Goal: Task Accomplishment & Management: Manage account settings

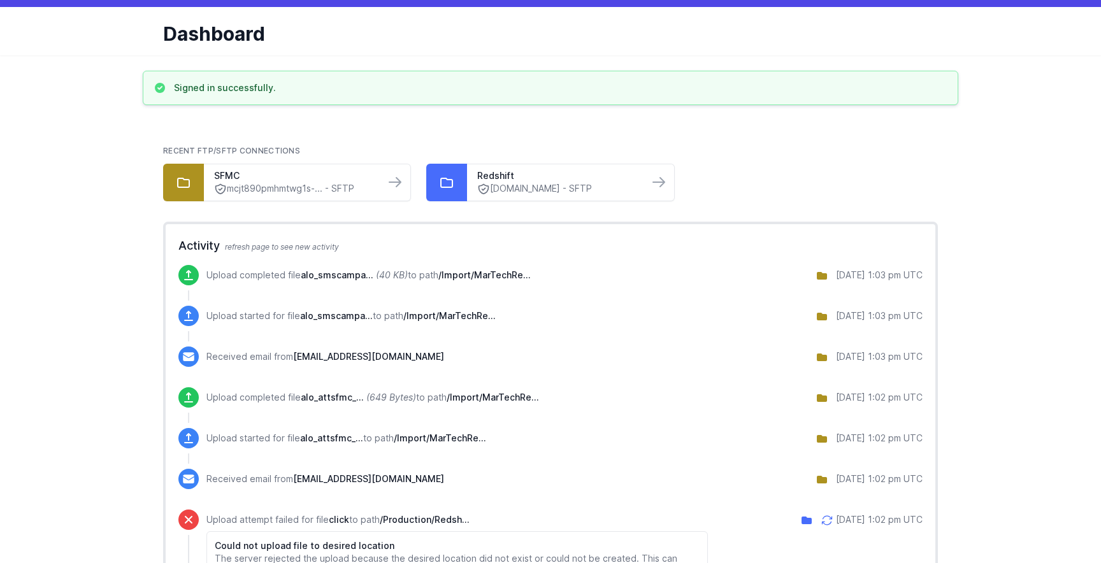
scroll to position [33, 0]
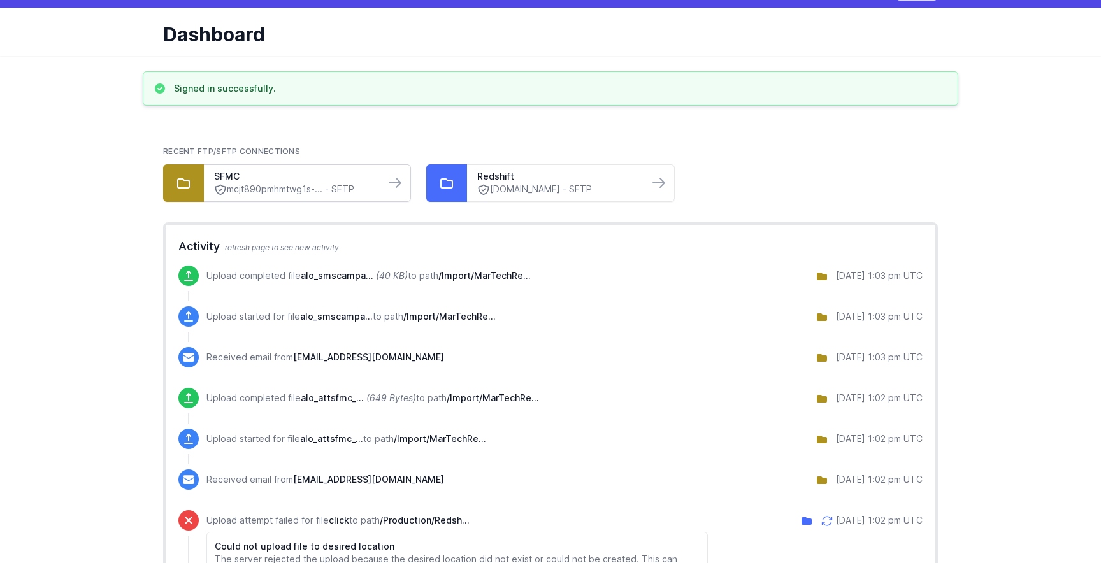
click at [347, 189] on link "mcjt890pmhmtwg1s-... - SFTP" at bounding box center [294, 189] width 161 height 13
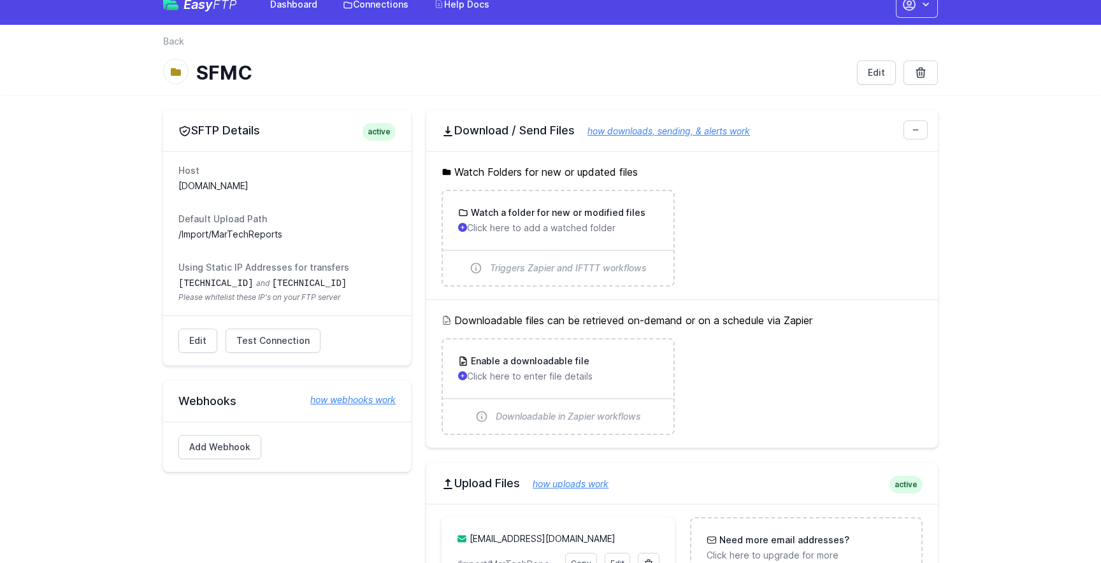
scroll to position [17, 0]
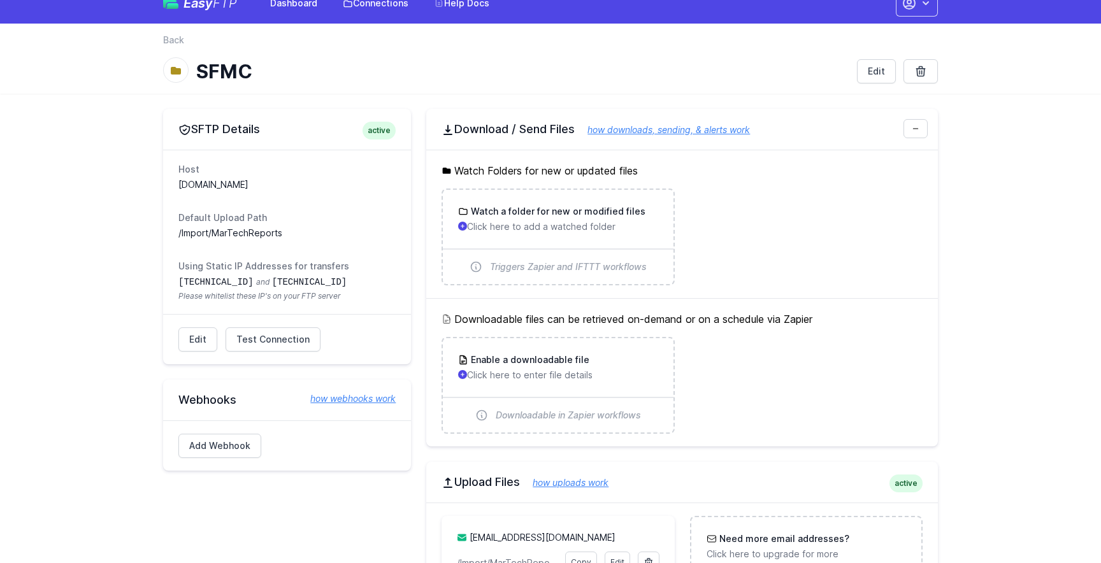
drag, startPoint x: 197, startPoint y: 232, endPoint x: 320, endPoint y: 232, distance: 122.9
click at [320, 232] on dd "/Import/MarTechReports" at bounding box center [286, 233] width 217 height 13
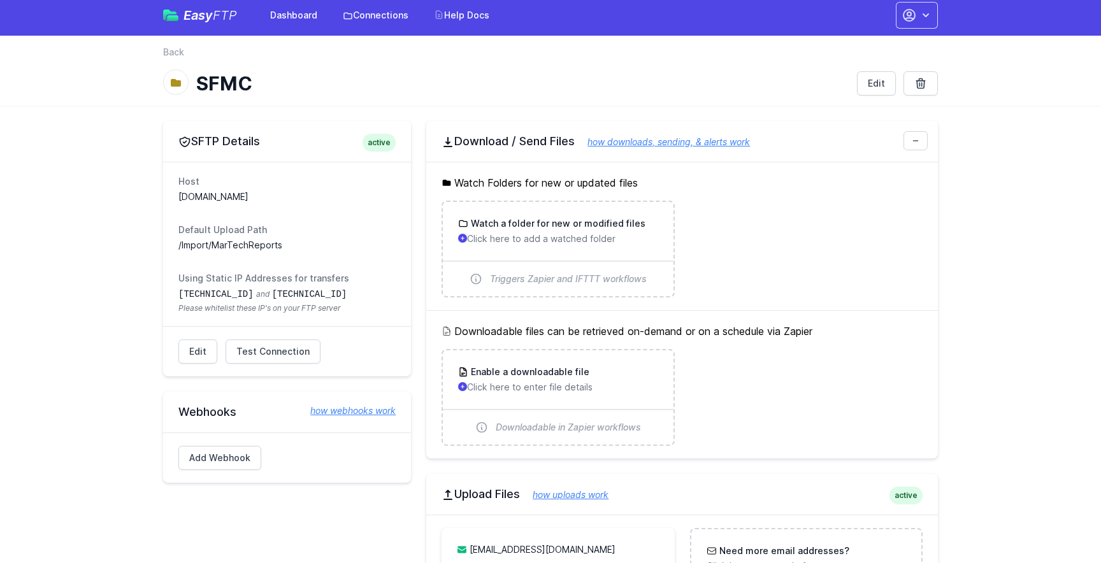
scroll to position [0, 0]
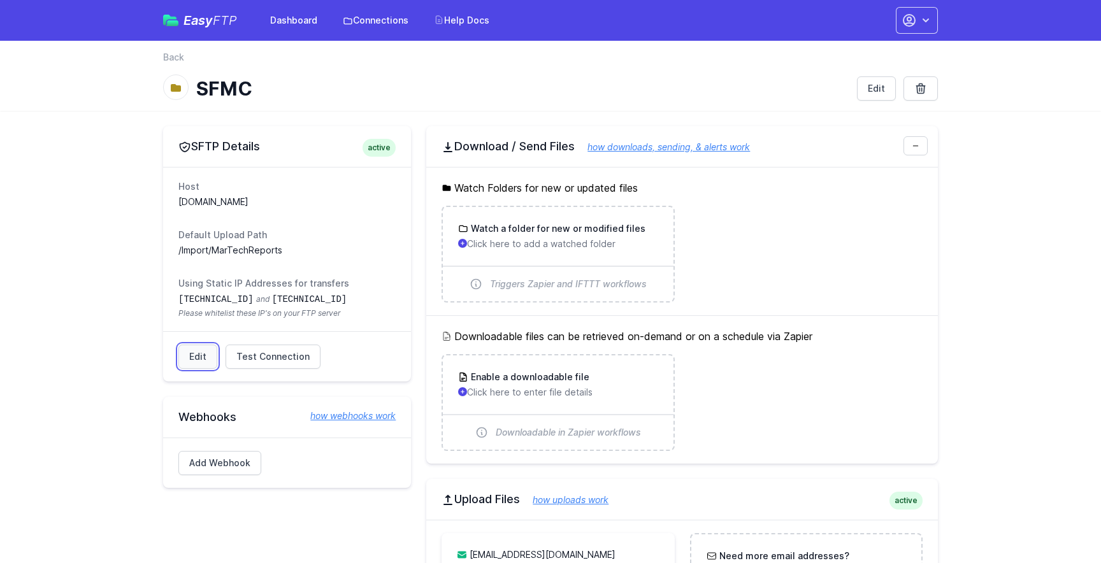
click at [189, 352] on link "Edit" at bounding box center [197, 357] width 39 height 24
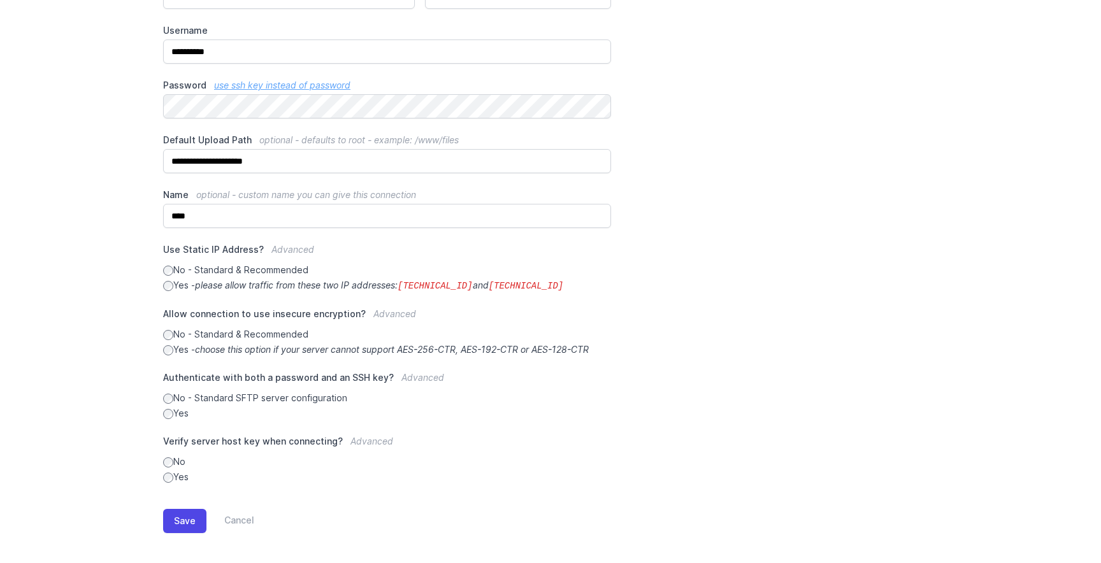
scroll to position [213, 0]
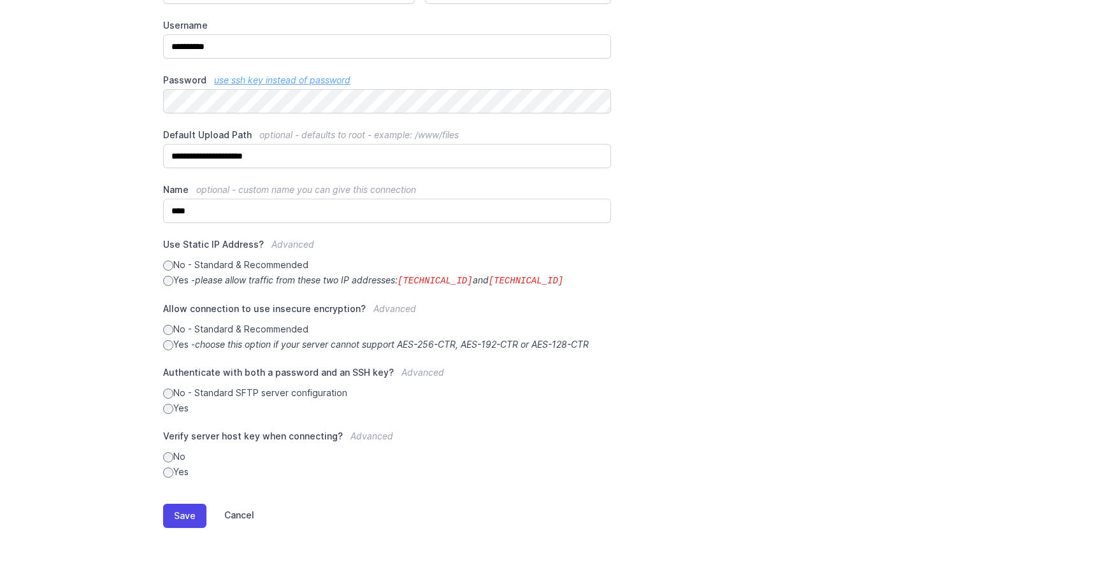
click at [243, 513] on link "Cancel" at bounding box center [230, 516] width 48 height 24
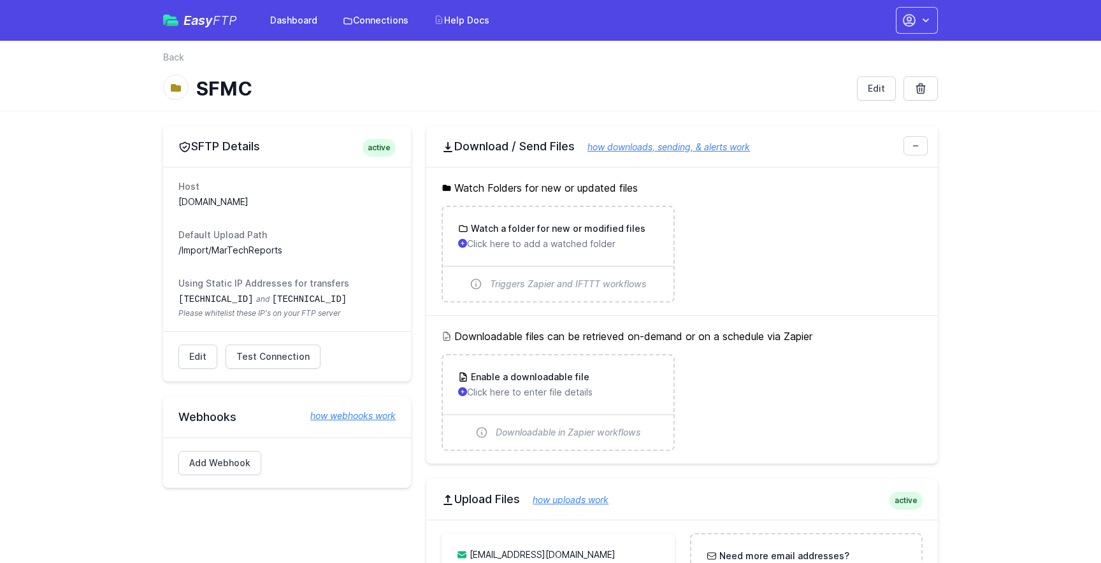
drag, startPoint x: 372, startPoint y: 149, endPoint x: 392, endPoint y: 151, distance: 20.5
click at [392, 151] on span "active" at bounding box center [378, 148] width 33 height 18
click at [379, 166] on div "SFTP Details active" at bounding box center [287, 146] width 248 height 41
click at [201, 361] on link "Edit" at bounding box center [197, 357] width 39 height 24
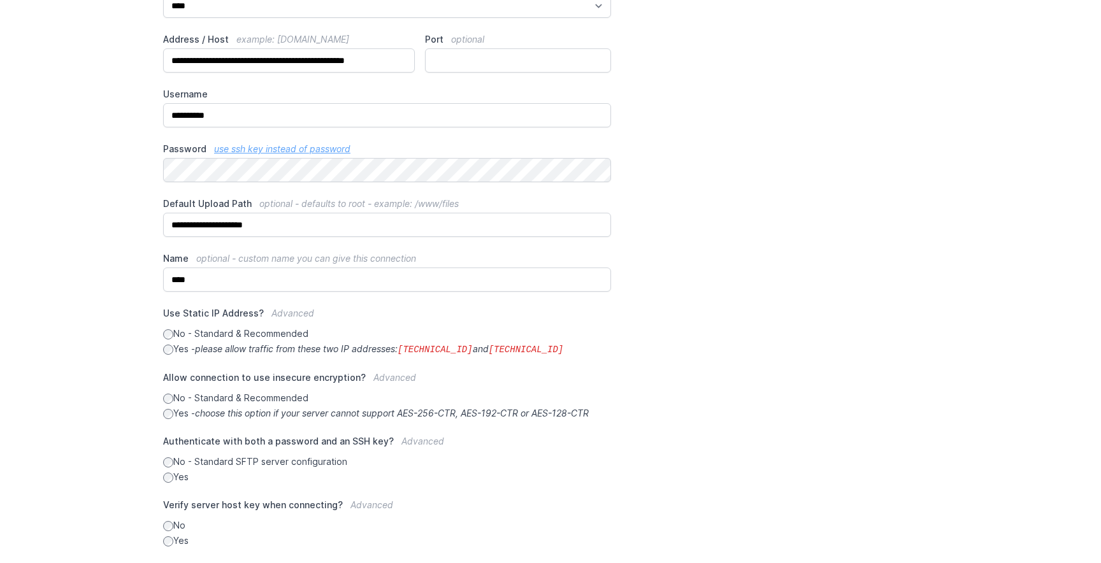
scroll to position [213, 0]
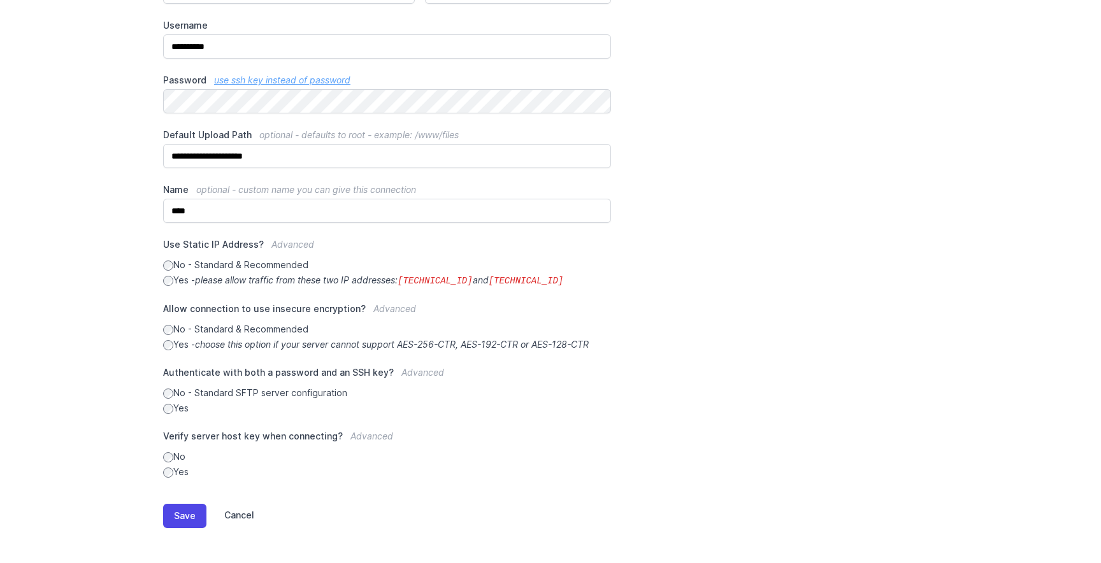
click at [227, 511] on link "Cancel" at bounding box center [230, 516] width 48 height 24
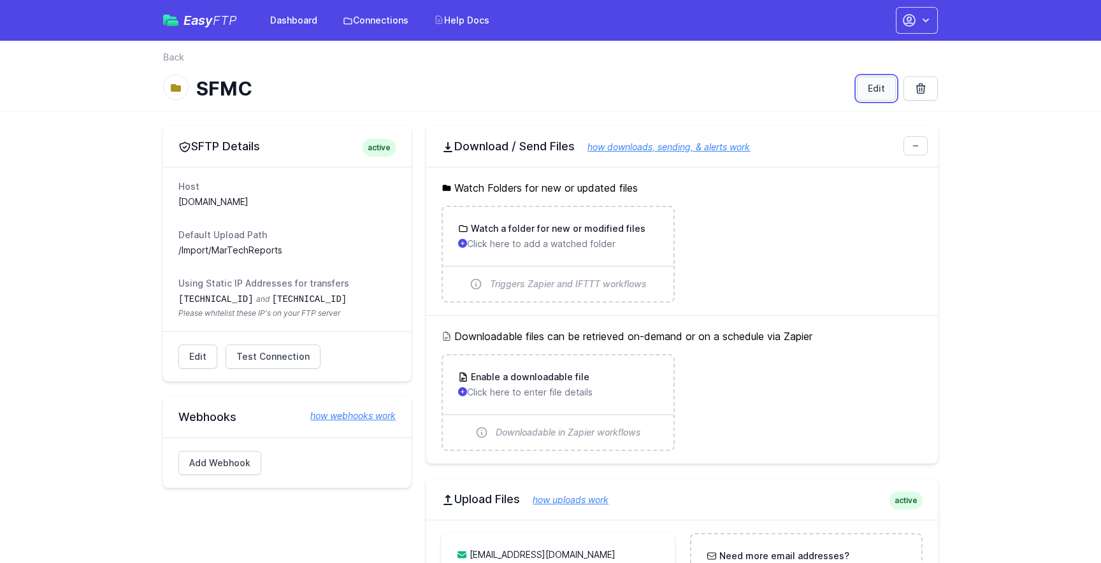
click at [888, 93] on link "Edit" at bounding box center [876, 88] width 39 height 24
click at [173, 58] on link "Back" at bounding box center [173, 57] width 21 height 13
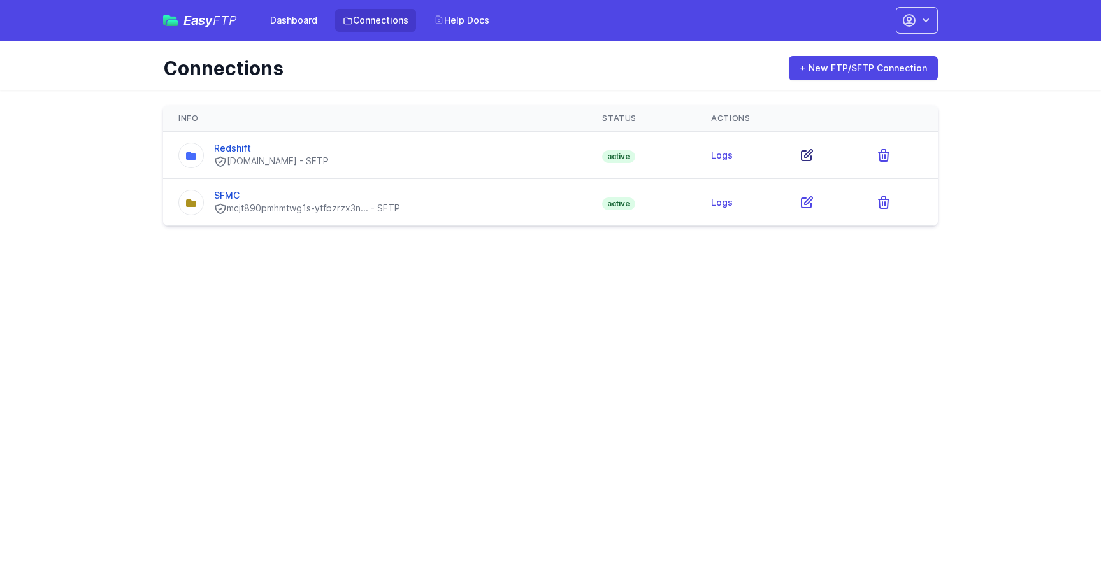
click at [806, 161] on icon at bounding box center [806, 155] width 15 height 15
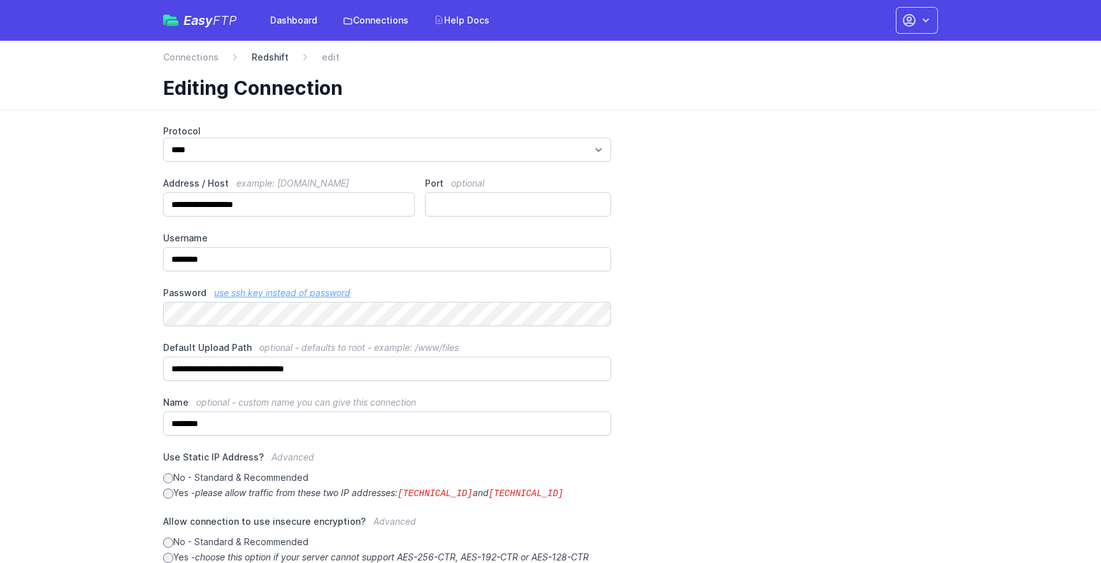
click at [257, 58] on link "Redshift" at bounding box center [270, 57] width 37 height 13
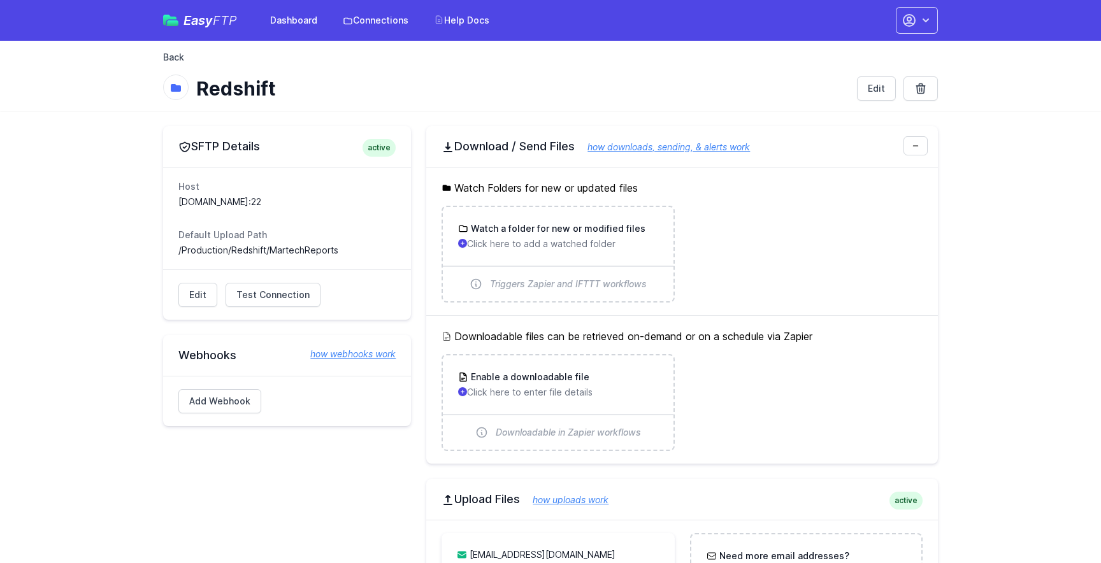
click at [169, 63] on link "Back" at bounding box center [173, 57] width 21 height 13
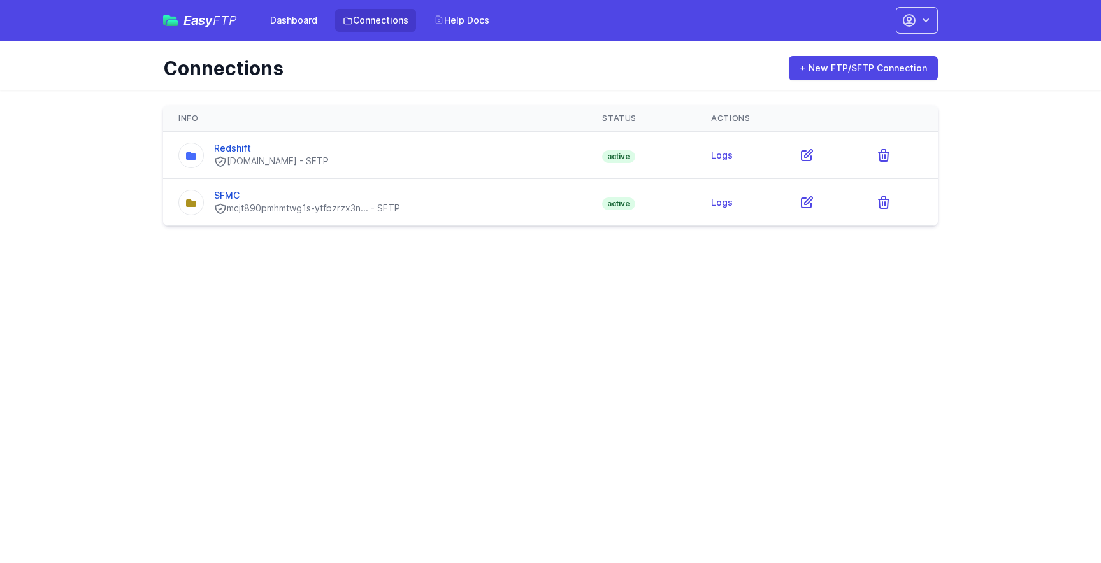
click at [238, 187] on td "SFMC mcjt890pmhmtwg1s-ytfbzrzx3n... - SFTP" at bounding box center [375, 202] width 424 height 47
click at [232, 194] on link "SFMC" at bounding box center [226, 195] width 25 height 11
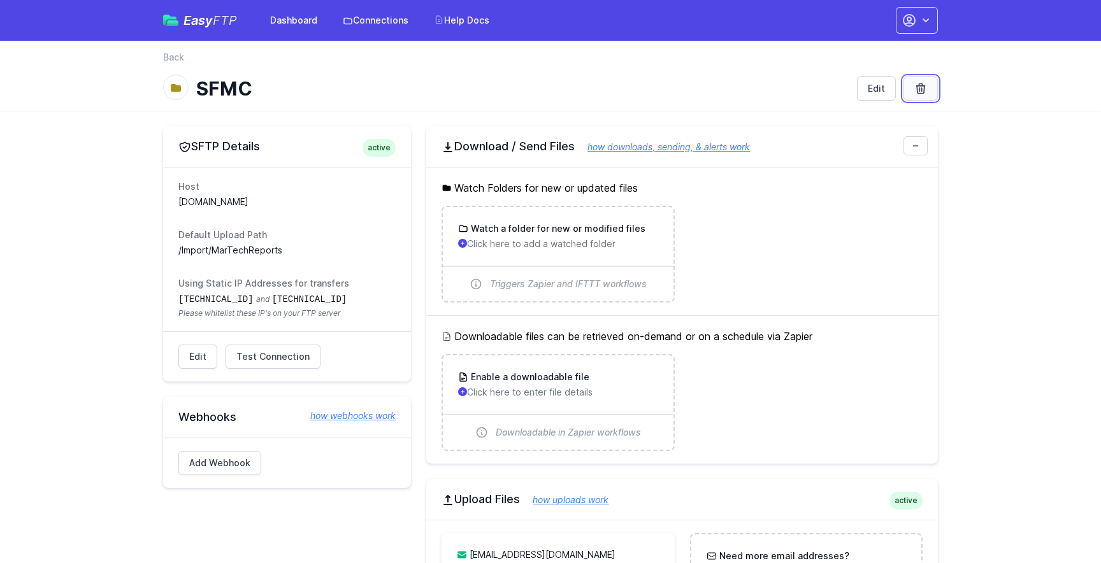
click at [922, 85] on icon at bounding box center [920, 89] width 8 height 10
click at [176, 59] on link "Back" at bounding box center [173, 57] width 21 height 13
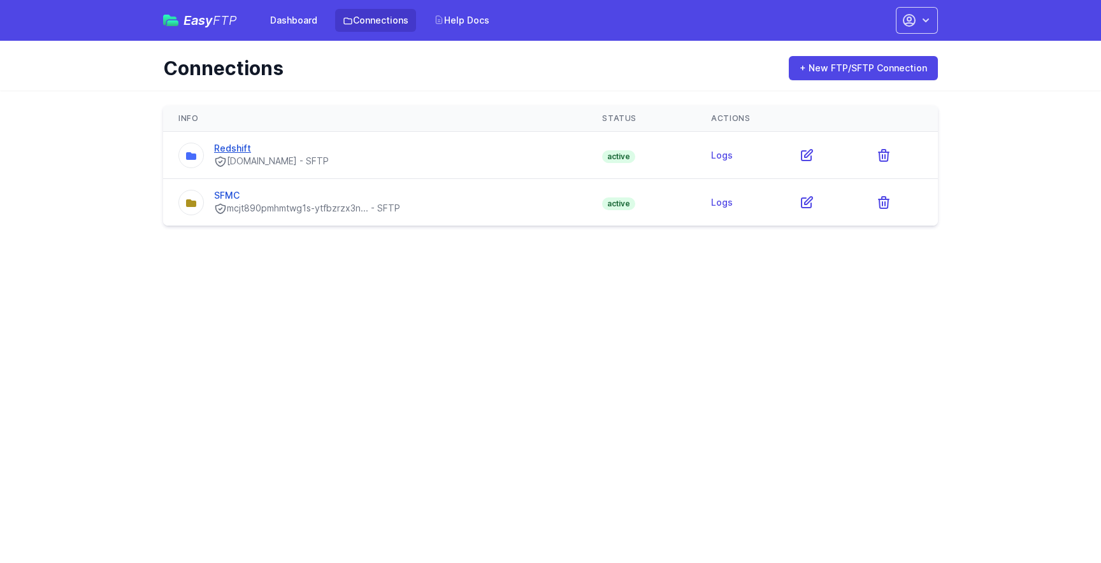
click at [230, 147] on link "Redshift" at bounding box center [232, 148] width 37 height 11
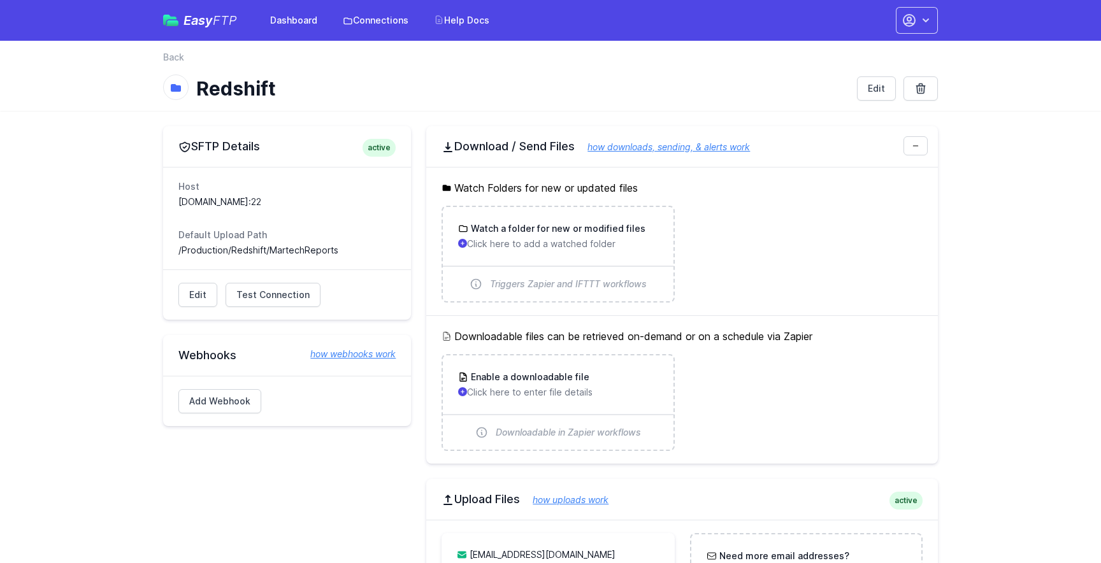
scroll to position [21, 0]
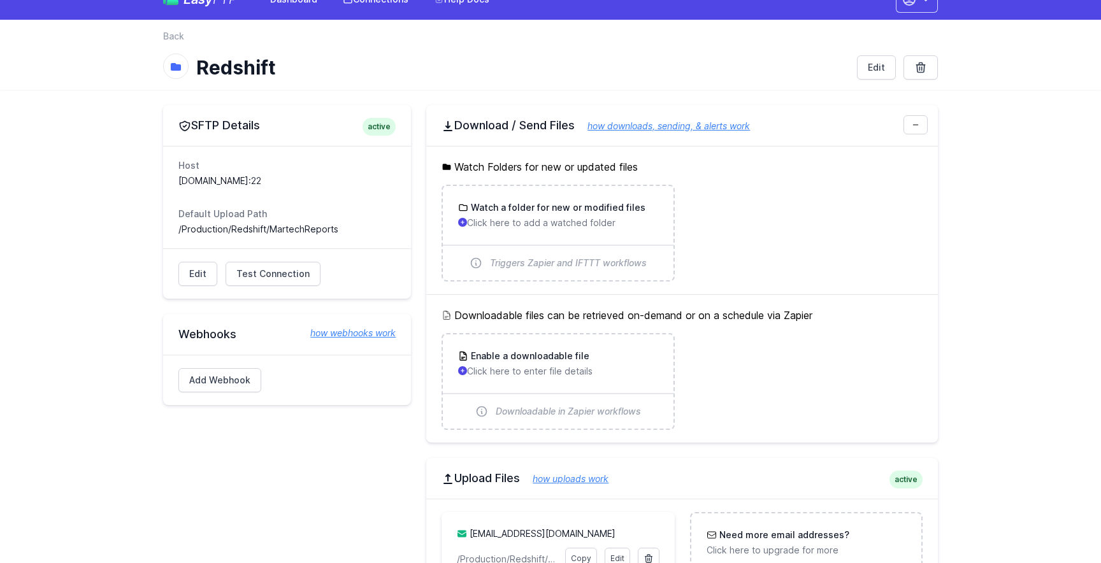
drag, startPoint x: 276, startPoint y: 182, endPoint x: 181, endPoint y: 180, distance: 94.9
click at [180, 180] on dd "[DOMAIN_NAME]:22" at bounding box center [286, 181] width 217 height 13
click at [340, 221] on div "Default Upload Path /Production/Redshift/MartechReports" at bounding box center [286, 222] width 217 height 28
drag, startPoint x: 292, startPoint y: 185, endPoint x: 176, endPoint y: 186, distance: 115.9
click at [176, 186] on div "Host ftp.bellacanvas.com:22 Default Upload Path /Production/Redshift/MartechRep…" at bounding box center [287, 197] width 248 height 103
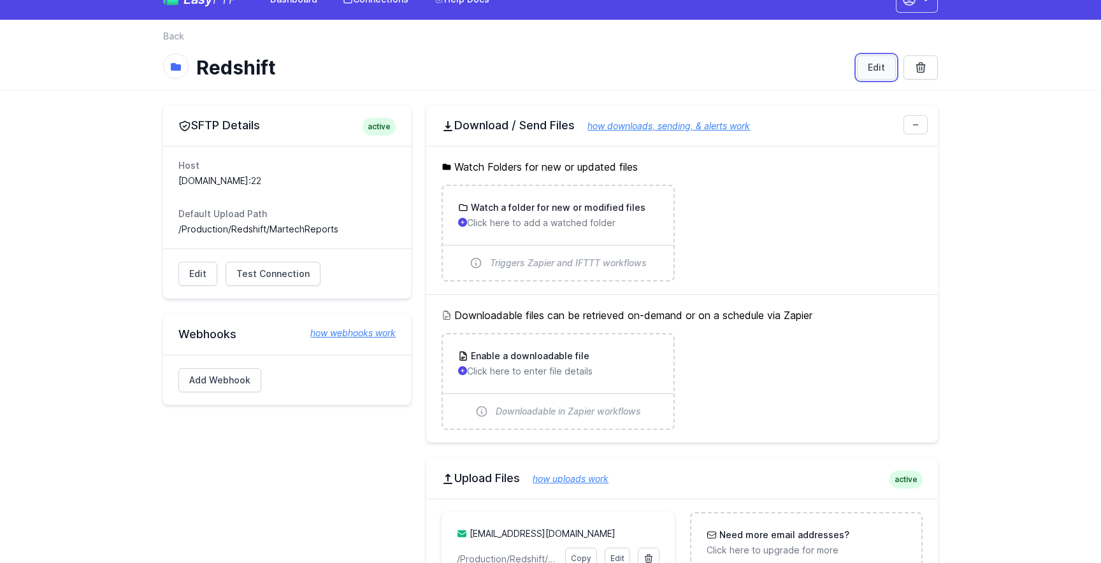
click at [864, 69] on link "Edit" at bounding box center [876, 67] width 39 height 24
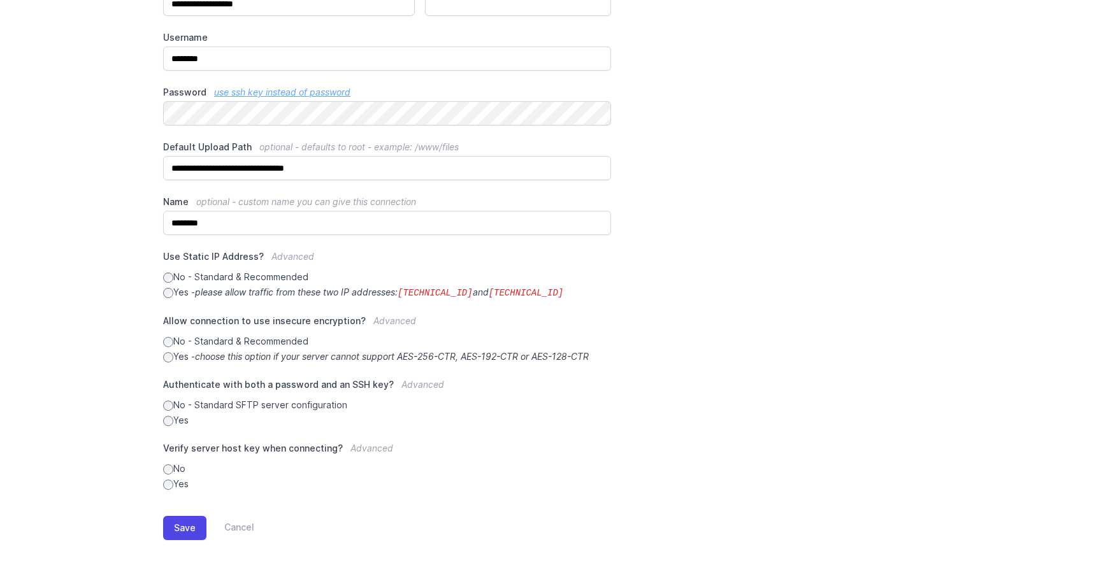
scroll to position [213, 0]
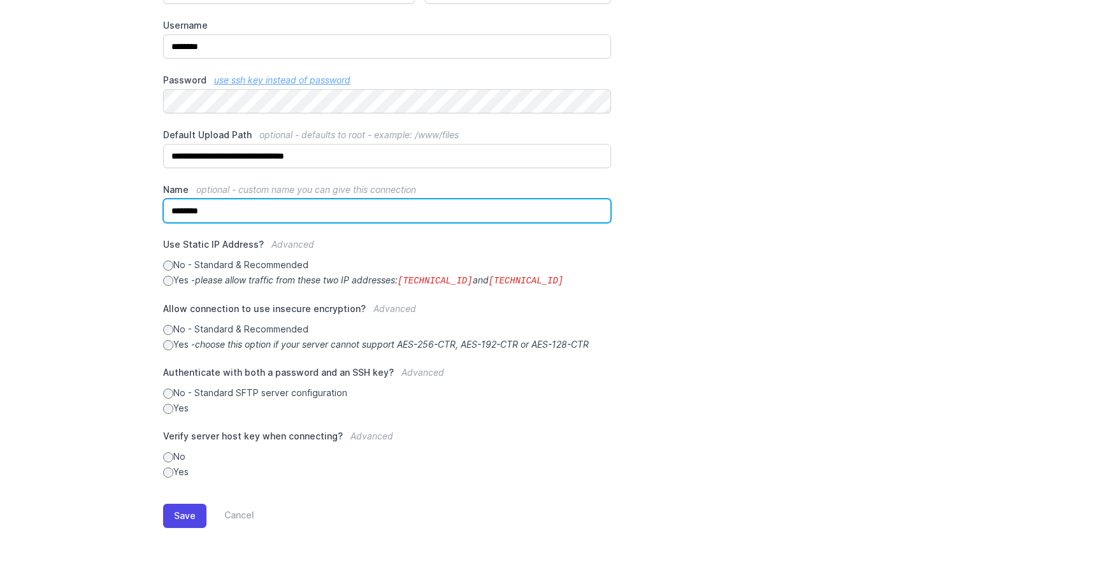
click at [169, 211] on input "********" at bounding box center [387, 211] width 448 height 24
click at [257, 211] on input "********" at bounding box center [387, 211] width 448 height 24
click at [173, 217] on input "********" at bounding box center [387, 211] width 448 height 24
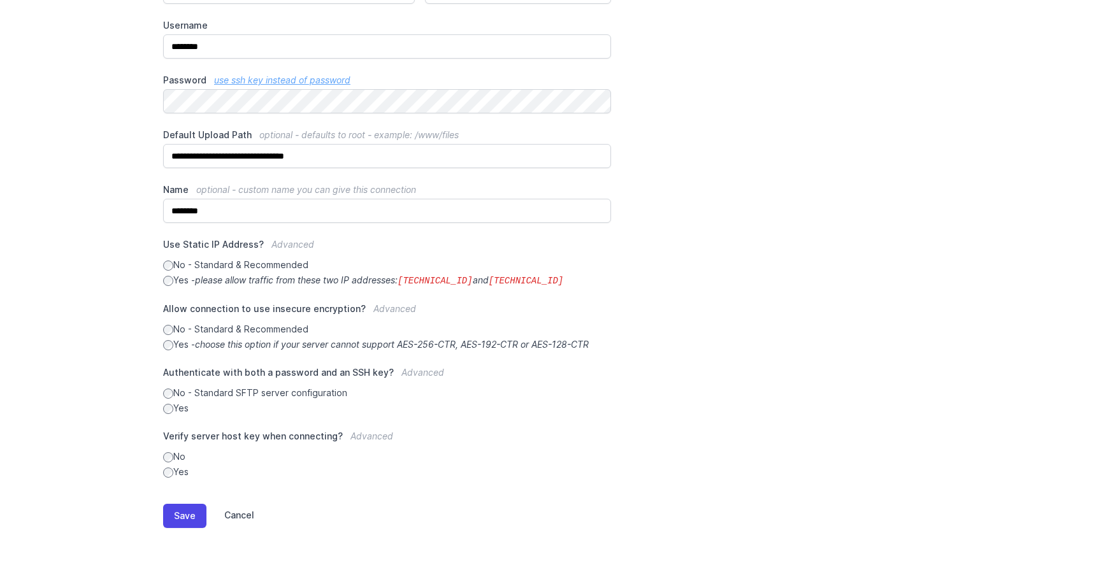
click at [244, 517] on link "Cancel" at bounding box center [230, 516] width 48 height 24
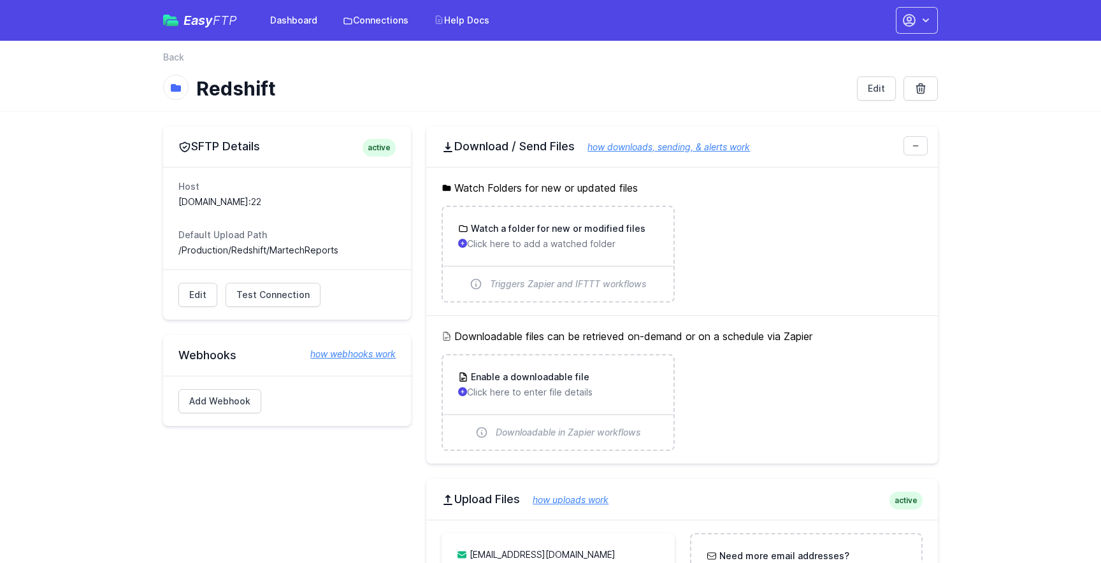
scroll to position [27, 0]
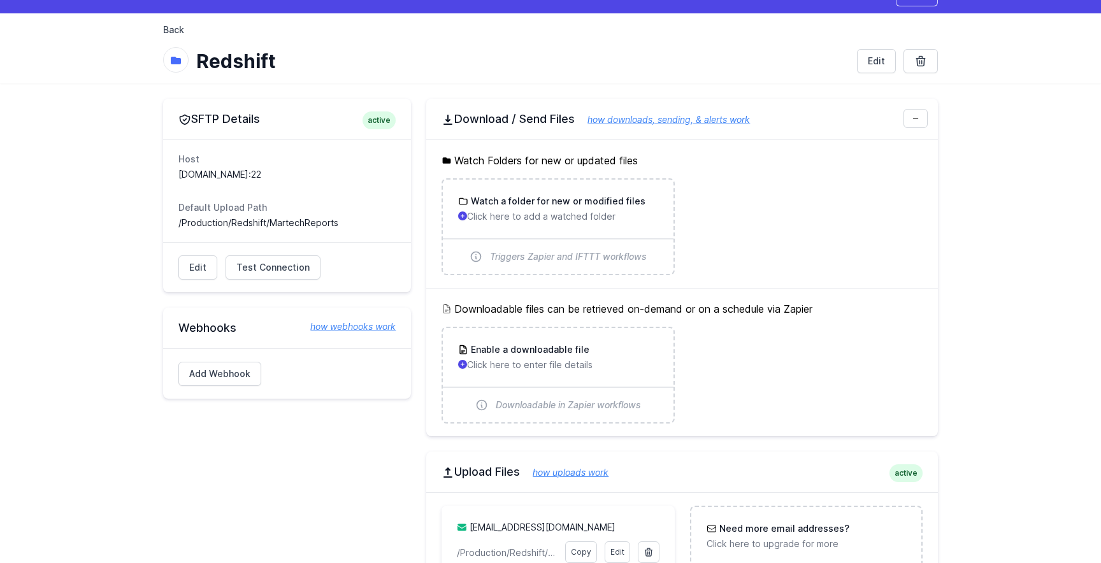
click at [174, 27] on link "Back" at bounding box center [173, 30] width 21 height 13
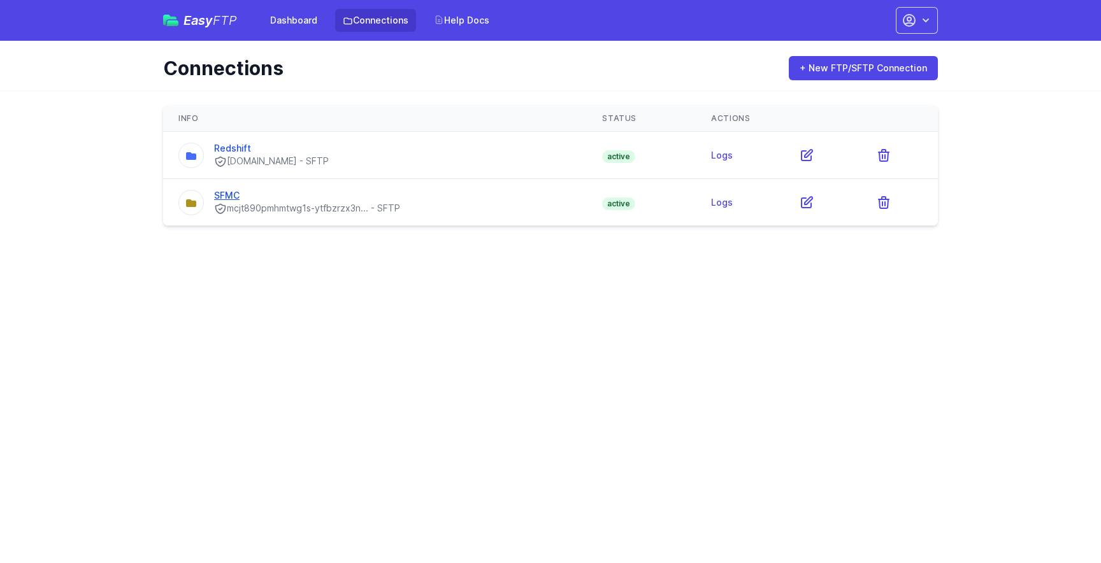
click at [231, 197] on link "SFMC" at bounding box center [226, 195] width 25 height 11
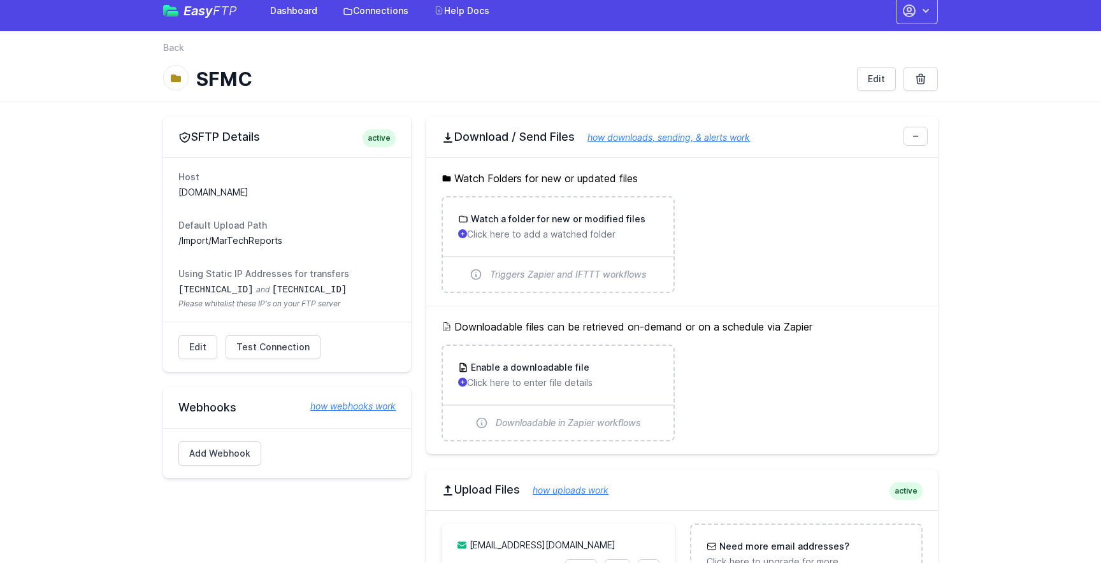
scroll to position [11, 0]
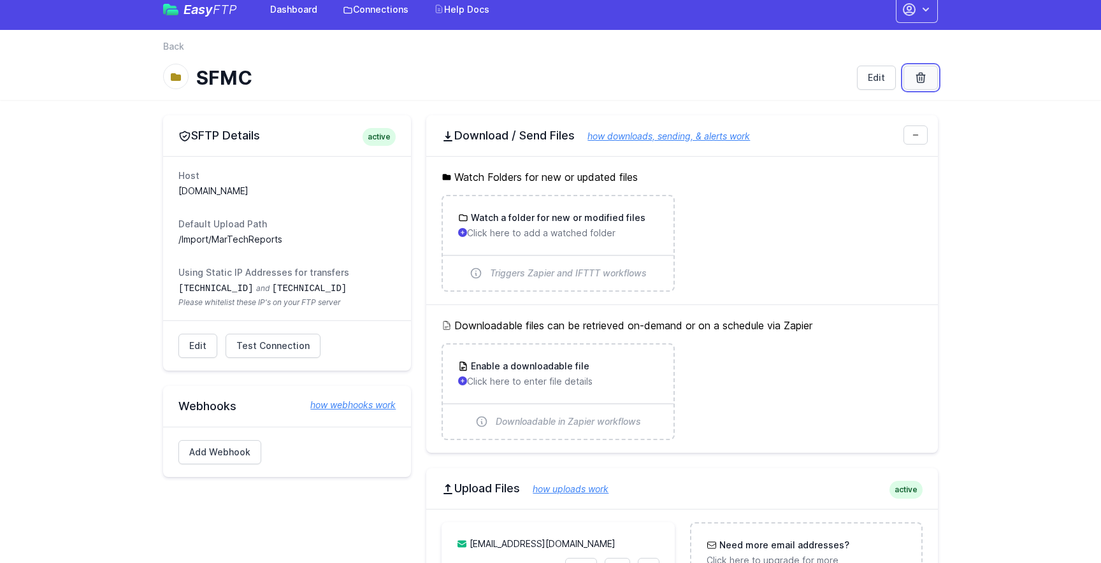
click at [918, 82] on icon at bounding box center [920, 78] width 8 height 10
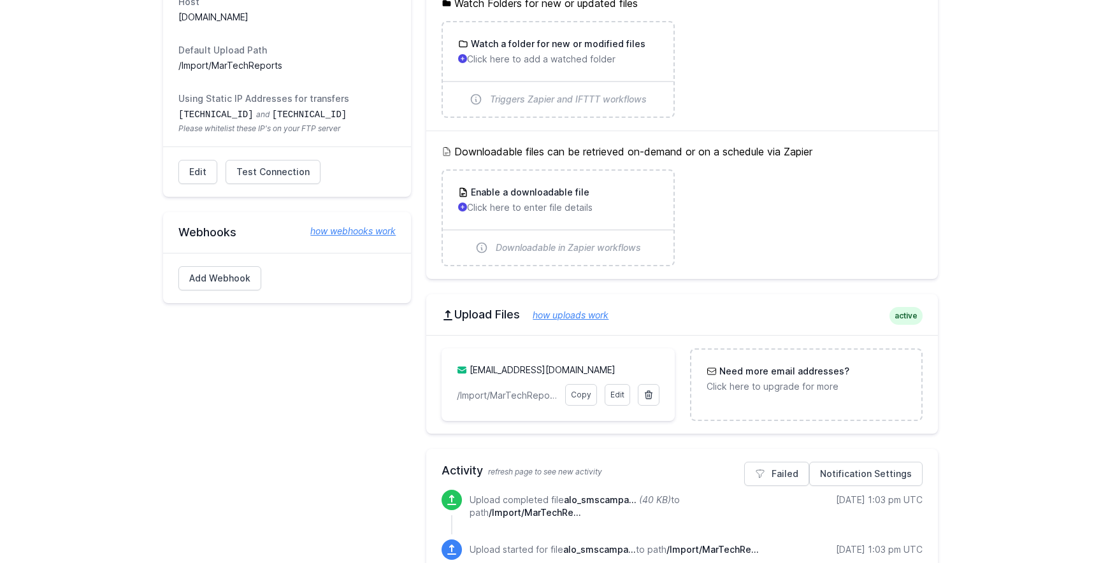
scroll to position [0, 0]
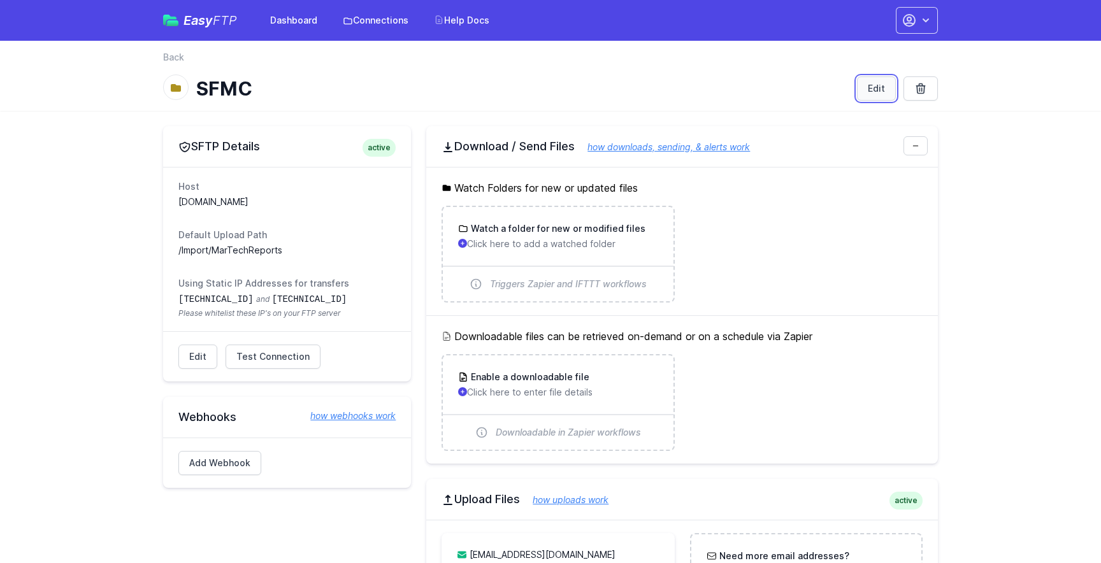
click at [868, 79] on link "Edit" at bounding box center [876, 88] width 39 height 24
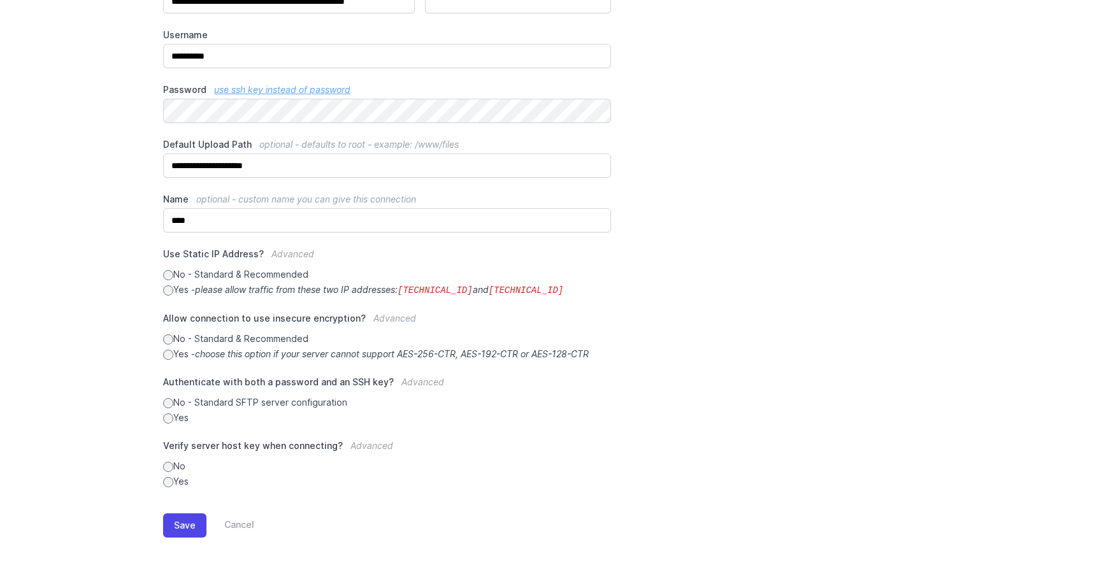
scroll to position [213, 0]
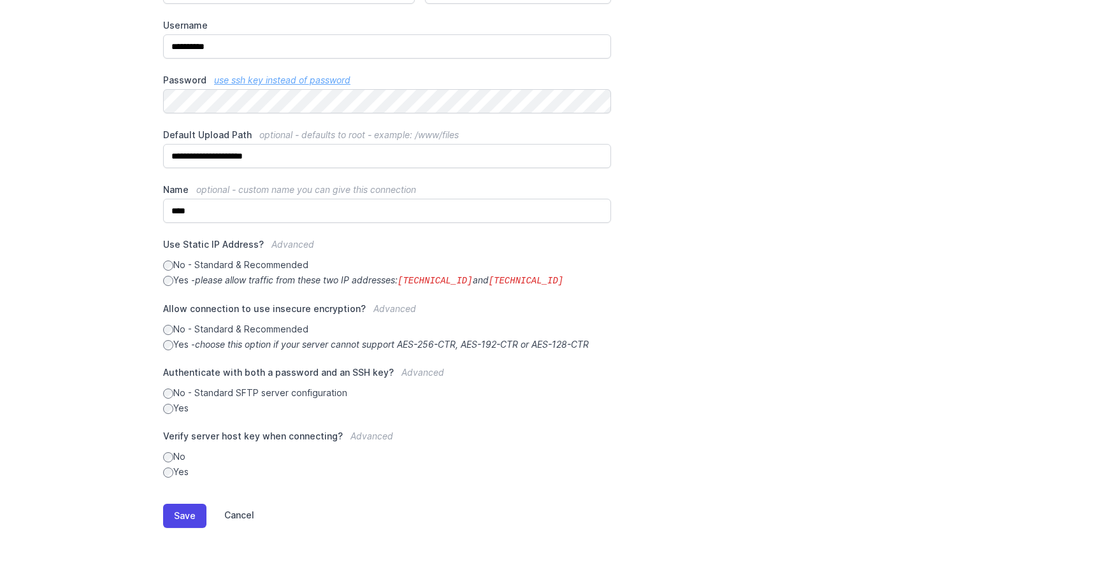
click at [234, 512] on link "Cancel" at bounding box center [230, 516] width 48 height 24
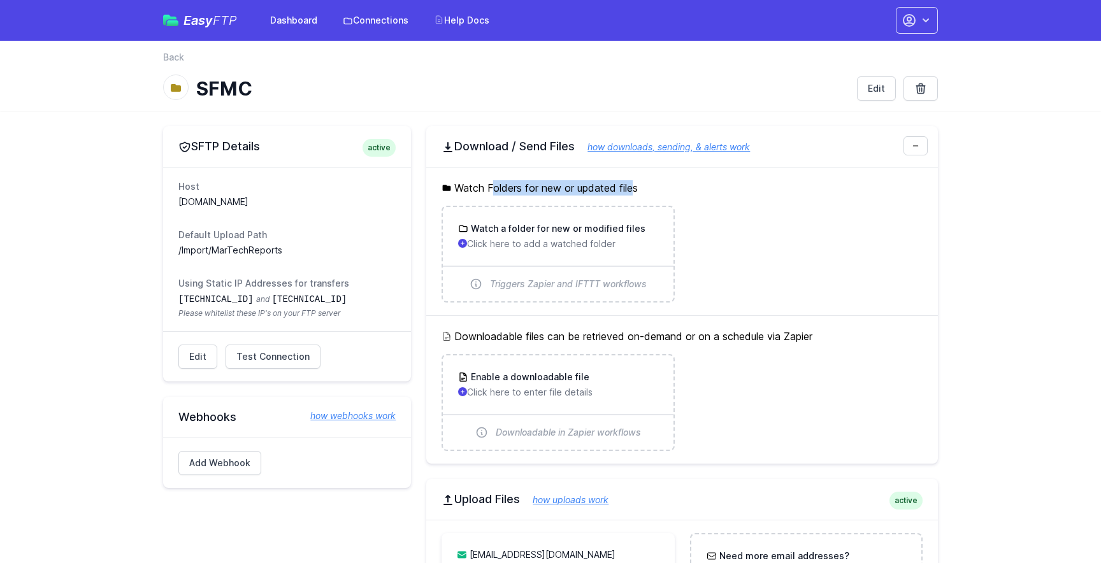
drag, startPoint x: 452, startPoint y: 189, endPoint x: 605, endPoint y: 193, distance: 152.9
click at [608, 194] on h5 "Watch Folders for new or updated files" at bounding box center [681, 187] width 481 height 15
click at [631, 192] on h5 "Watch Folders for new or updated files" at bounding box center [681, 187] width 481 height 15
drag, startPoint x: 648, startPoint y: 192, endPoint x: 457, endPoint y: 192, distance: 190.5
click at [457, 192] on h5 "Watch Folders for new or updated files" at bounding box center [681, 187] width 481 height 15
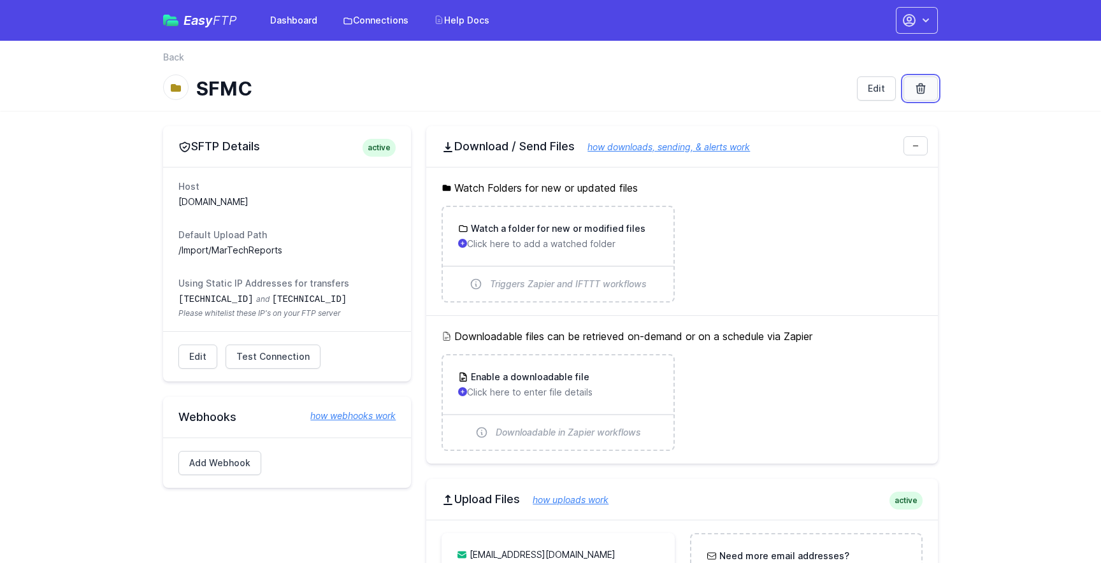
click at [915, 97] on link at bounding box center [920, 88] width 34 height 24
click at [174, 59] on link "Back" at bounding box center [173, 57] width 21 height 13
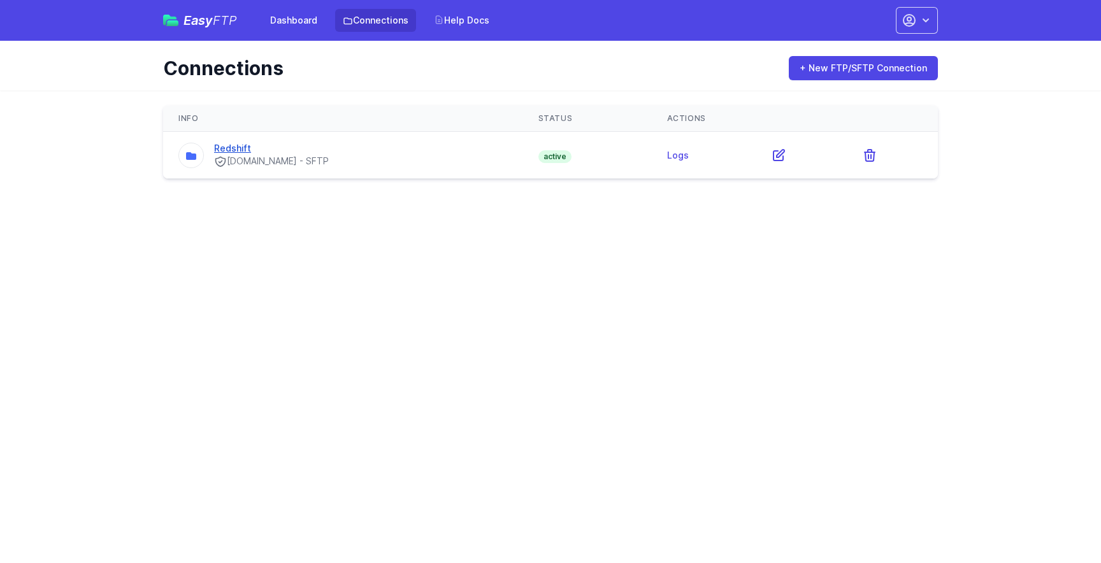
click at [236, 150] on link "Redshift" at bounding box center [232, 148] width 37 height 11
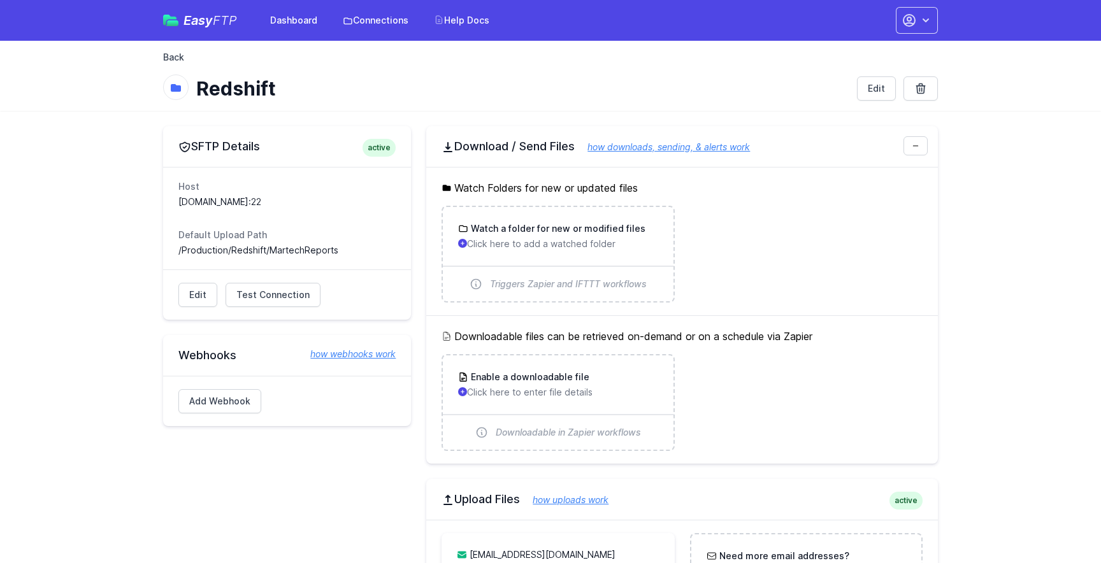
click at [173, 58] on link "Back" at bounding box center [173, 57] width 21 height 13
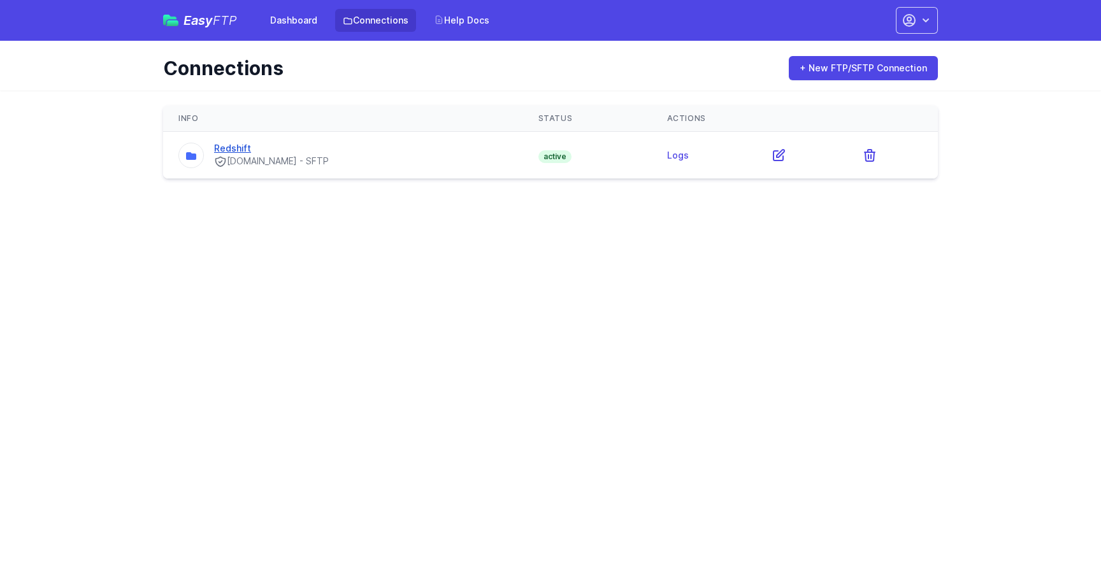
click at [234, 145] on link "Redshift" at bounding box center [232, 148] width 37 height 11
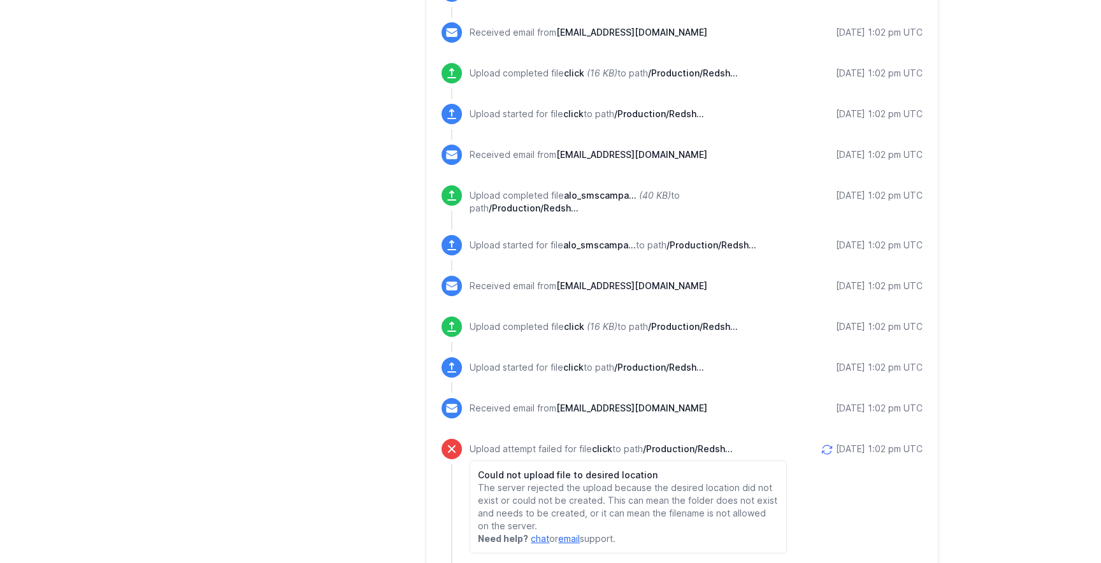
scroll to position [1597, 0]
